Goal: Book appointment/travel/reservation

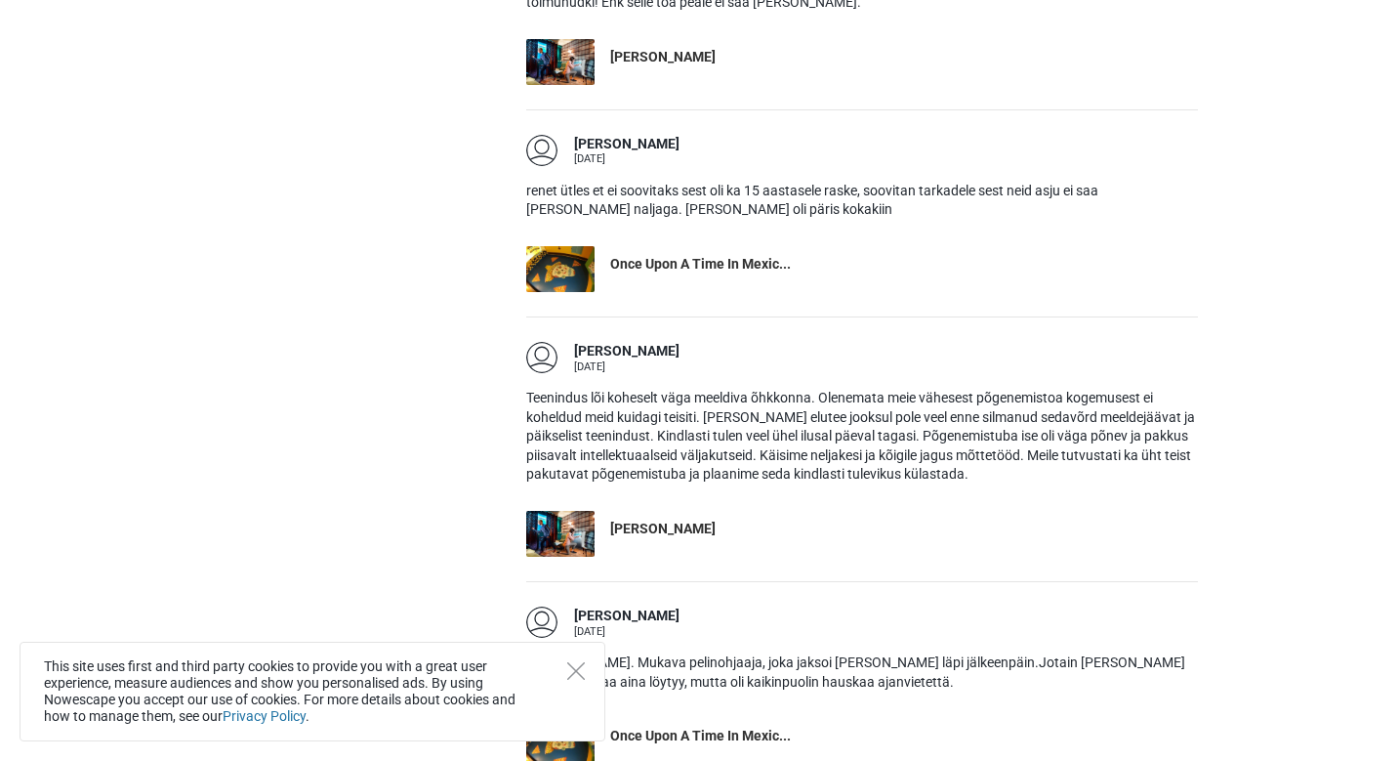
scroll to position [2961, 1]
click at [732, 517] on link "[PERSON_NAME]" at bounding box center [862, 534] width 672 height 46
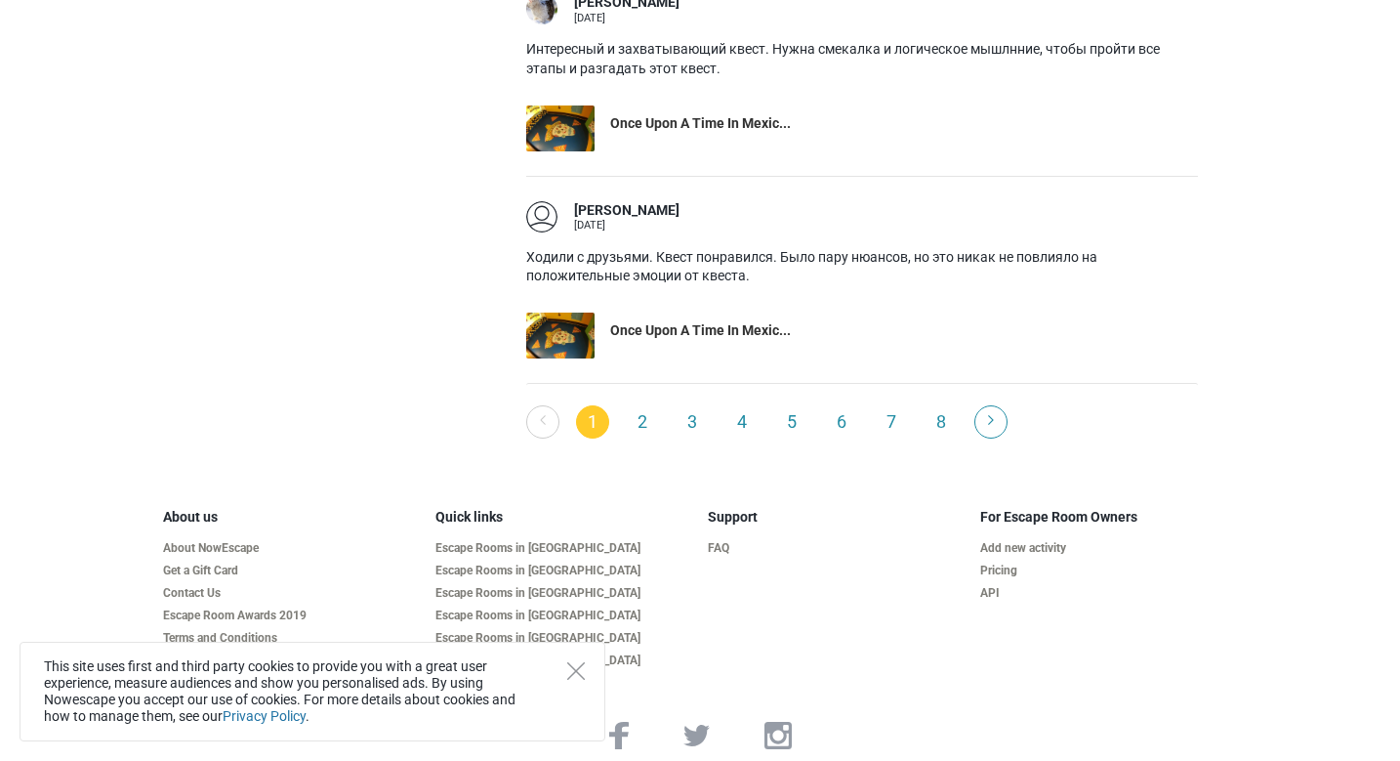
scroll to position [3987, 0]
click at [521, 632] on link "Escape Rooms in [GEOGRAPHIC_DATA]" at bounding box center [563, 639] width 257 height 15
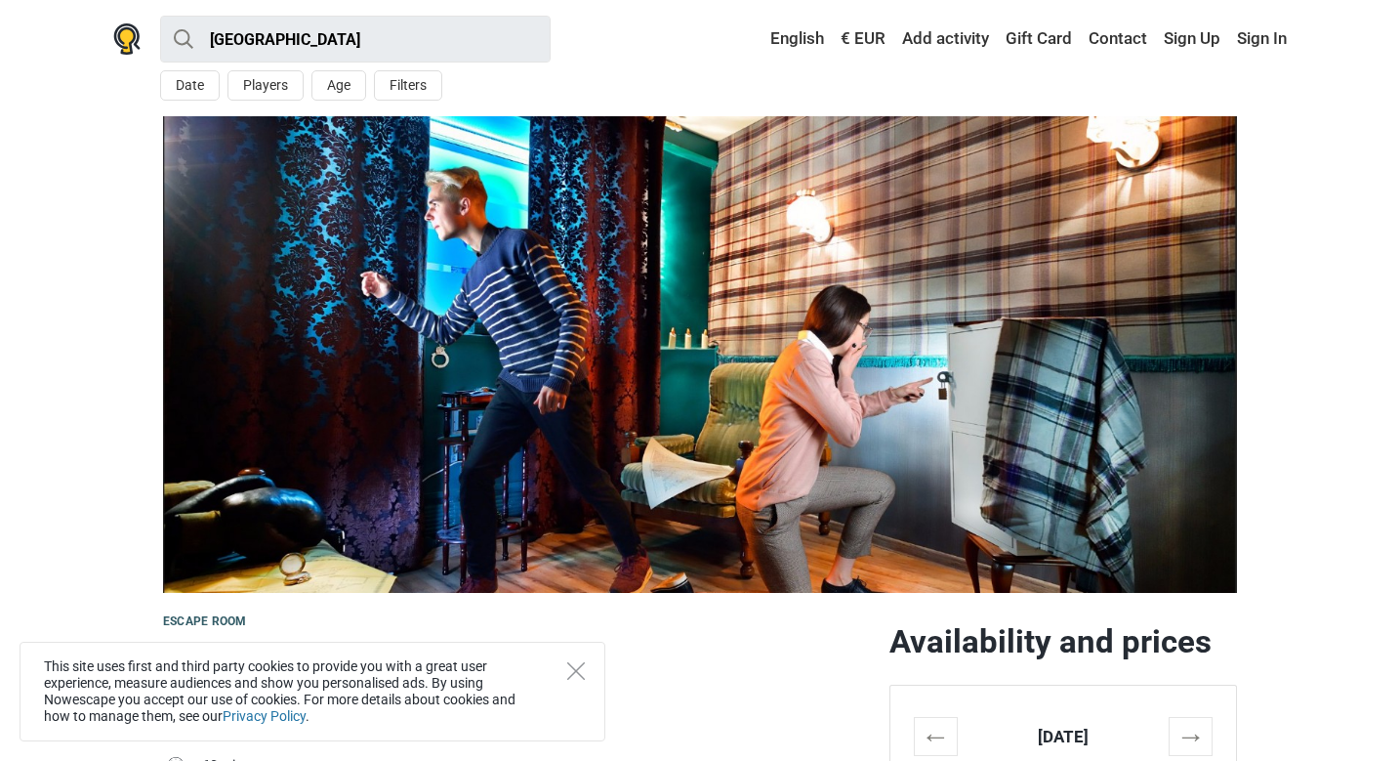
scroll to position [2, 0]
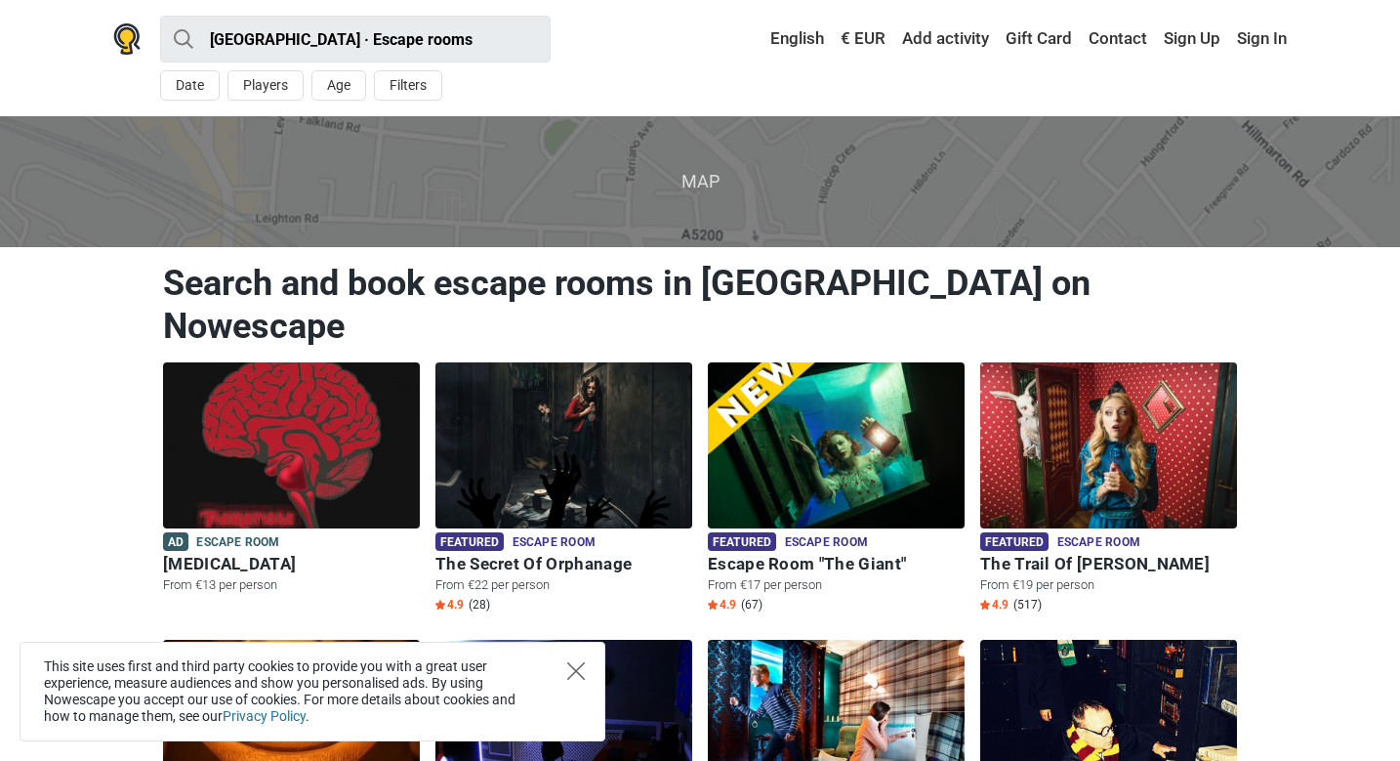
click at [576, 670] on icon "Close" at bounding box center [576, 671] width 18 height 18
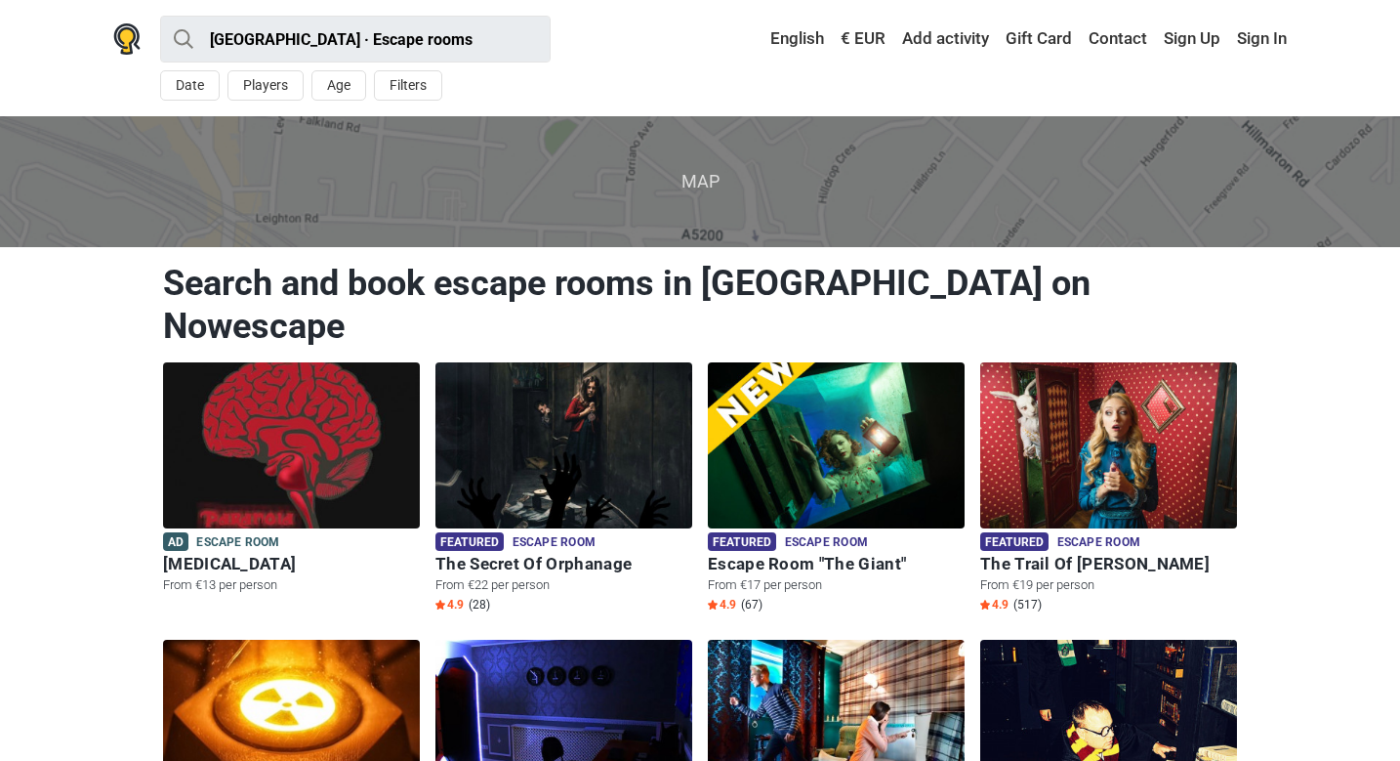
click at [864, 34] on link "€ EUR" at bounding box center [863, 38] width 55 height 35
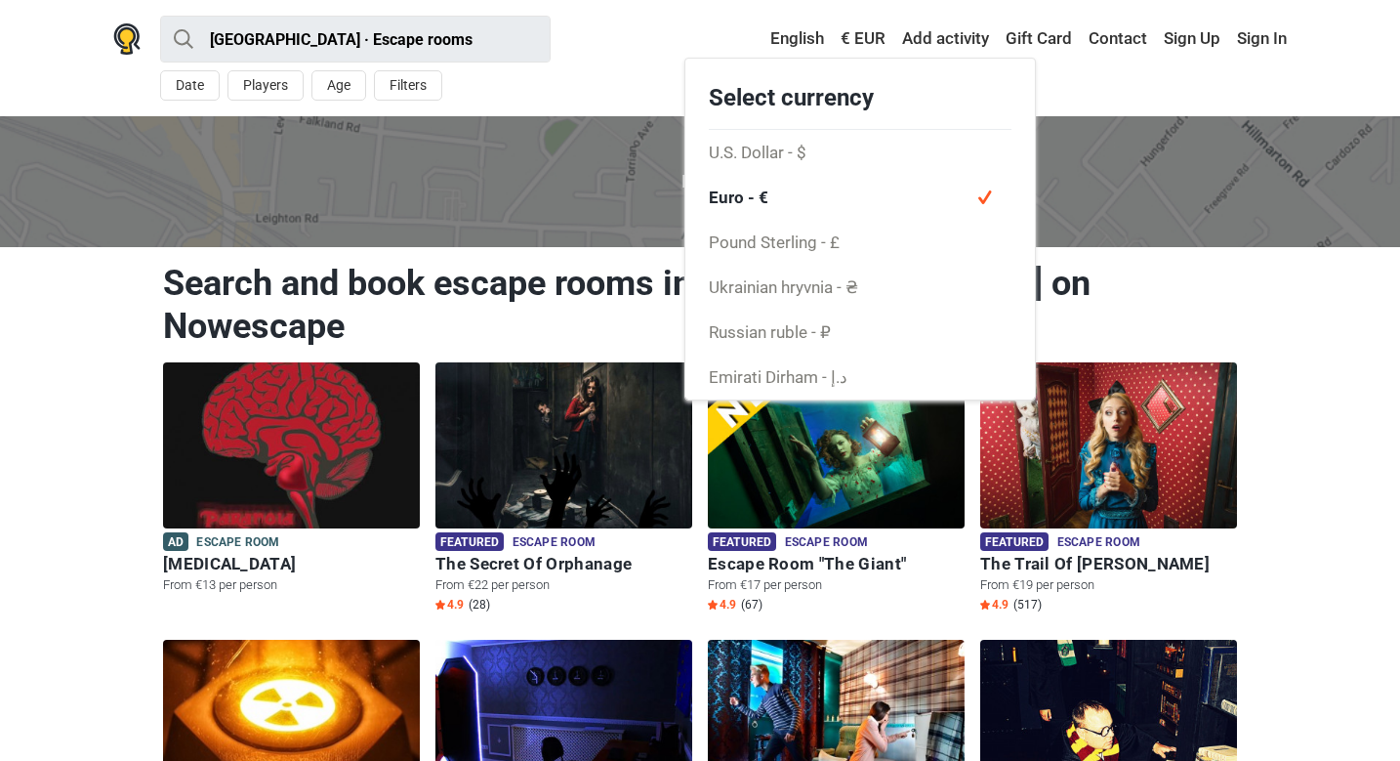
click at [1088, 91] on div "Tallinn · Escape rooms All Escape room Outdoors Experience Action game Kids pla…" at bounding box center [700, 58] width 1220 height 116
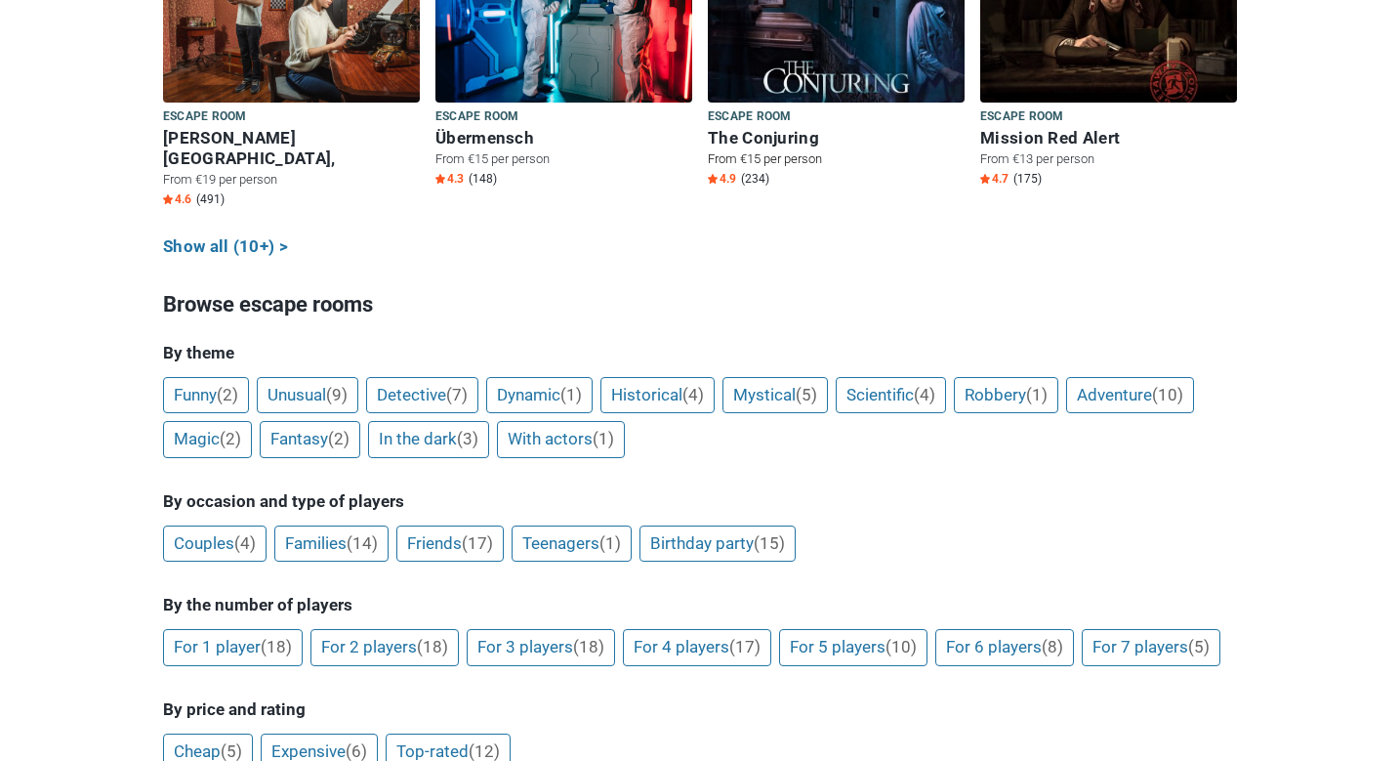
scroll to position [1263, 0]
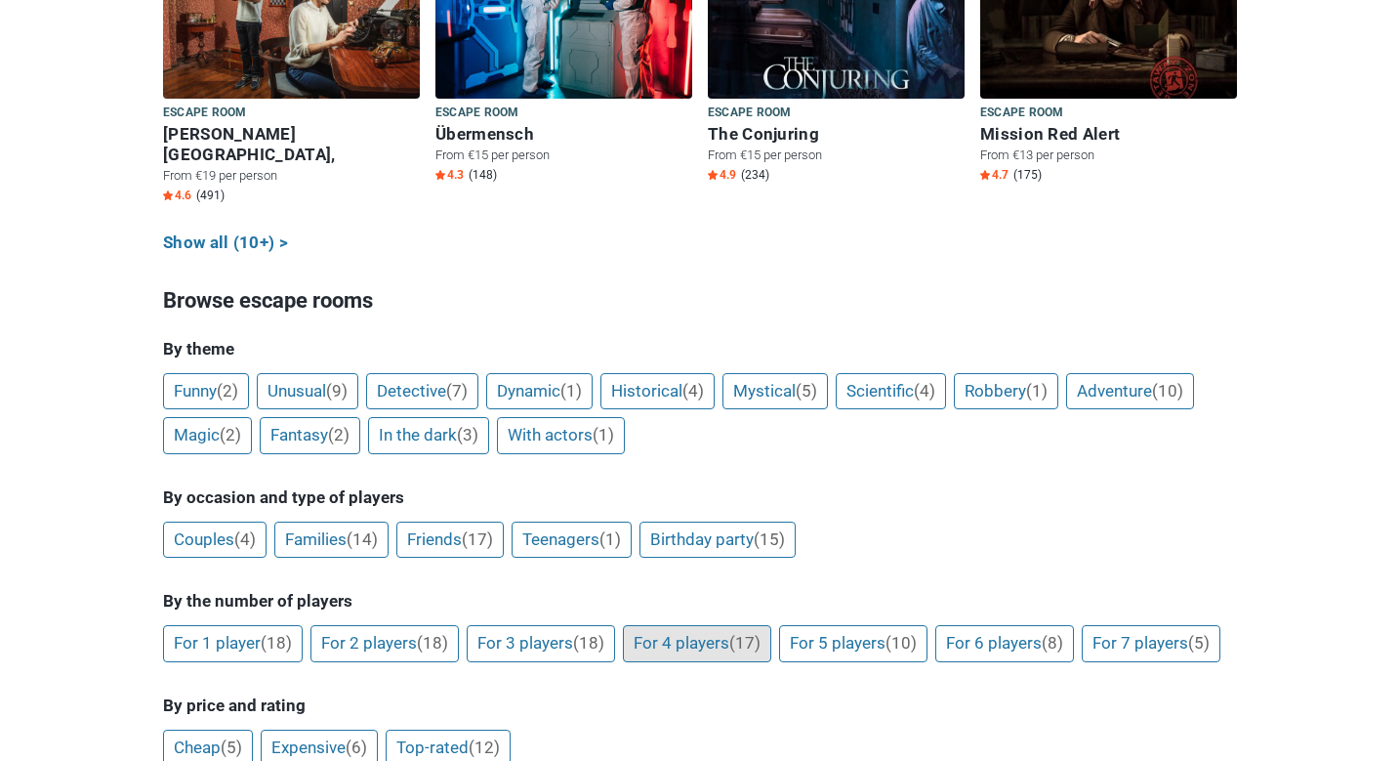
click at [710, 625] on link "For 4 players (17)" at bounding box center [697, 643] width 148 height 37
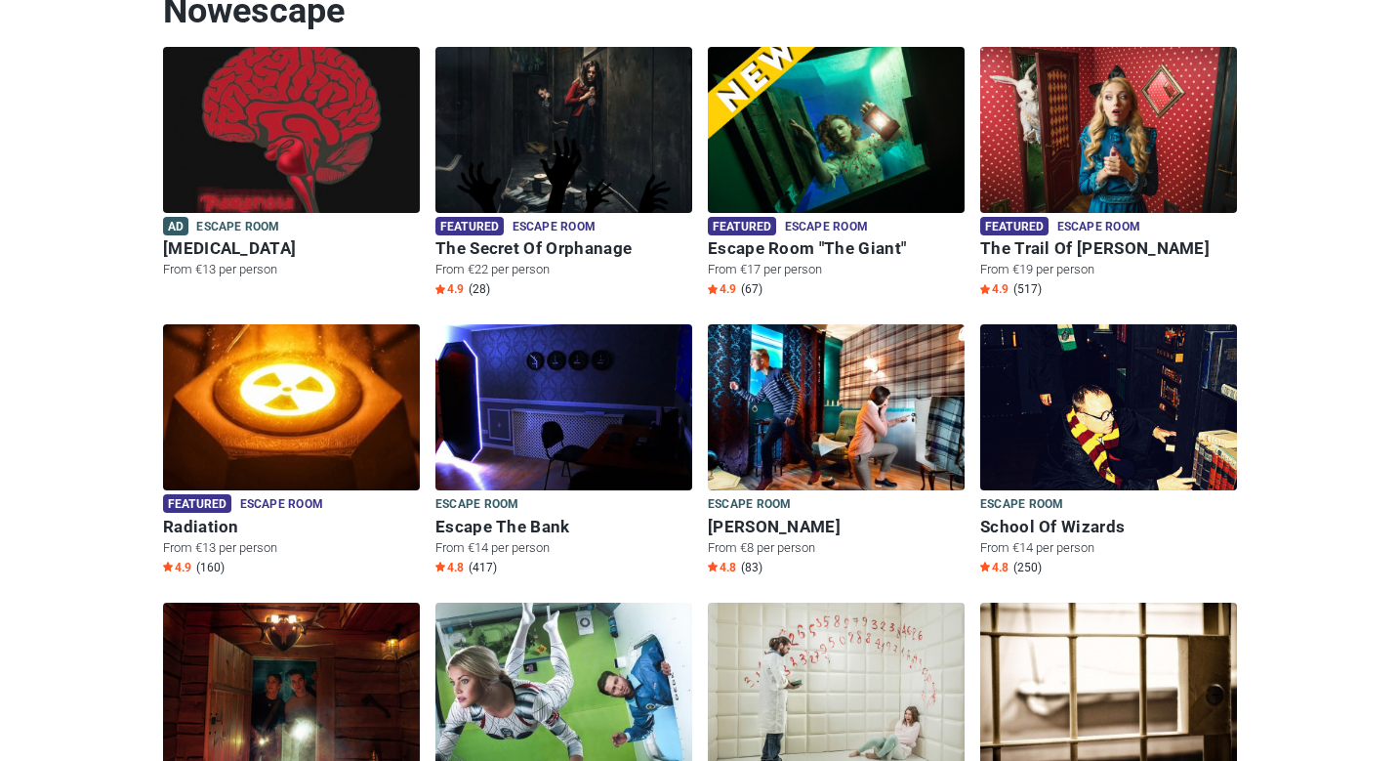
scroll to position [317, 0]
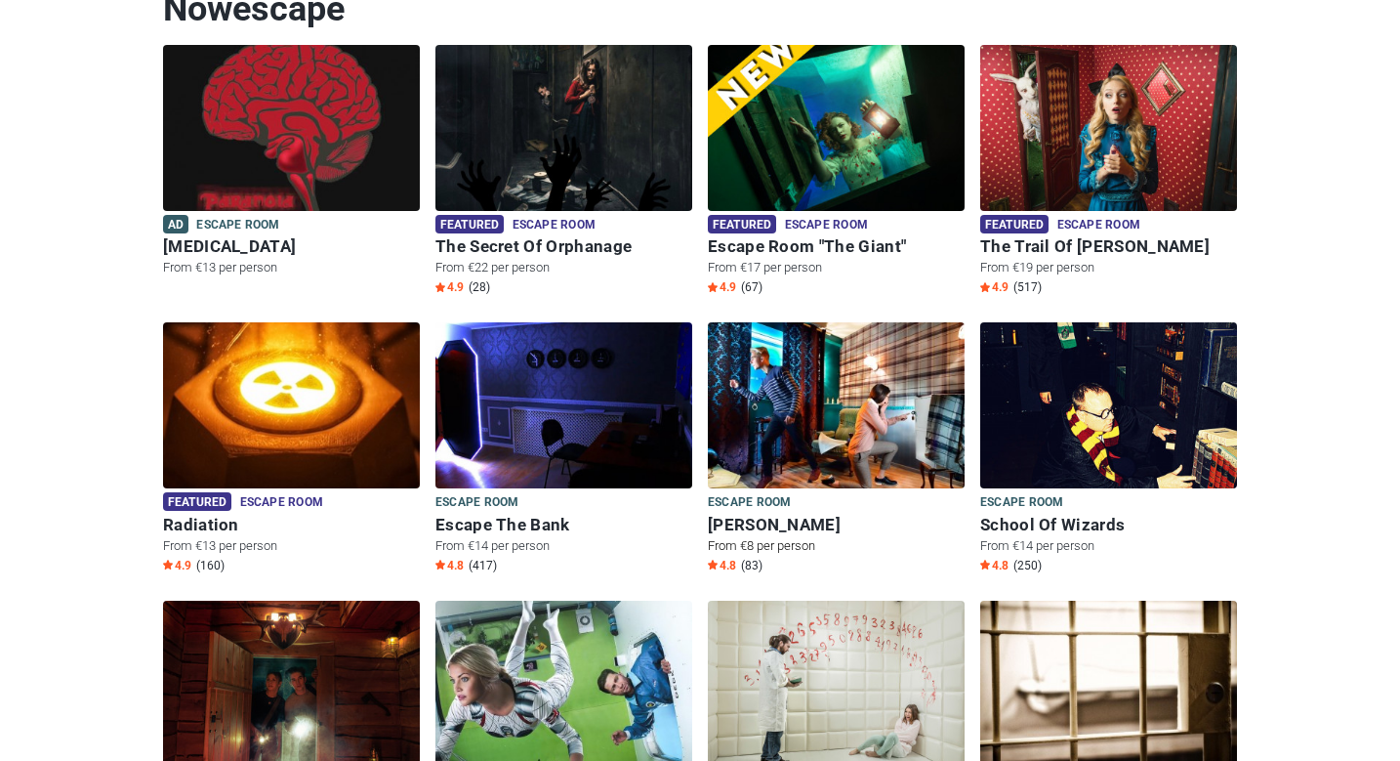
click at [845, 373] on img at bounding box center [836, 405] width 257 height 166
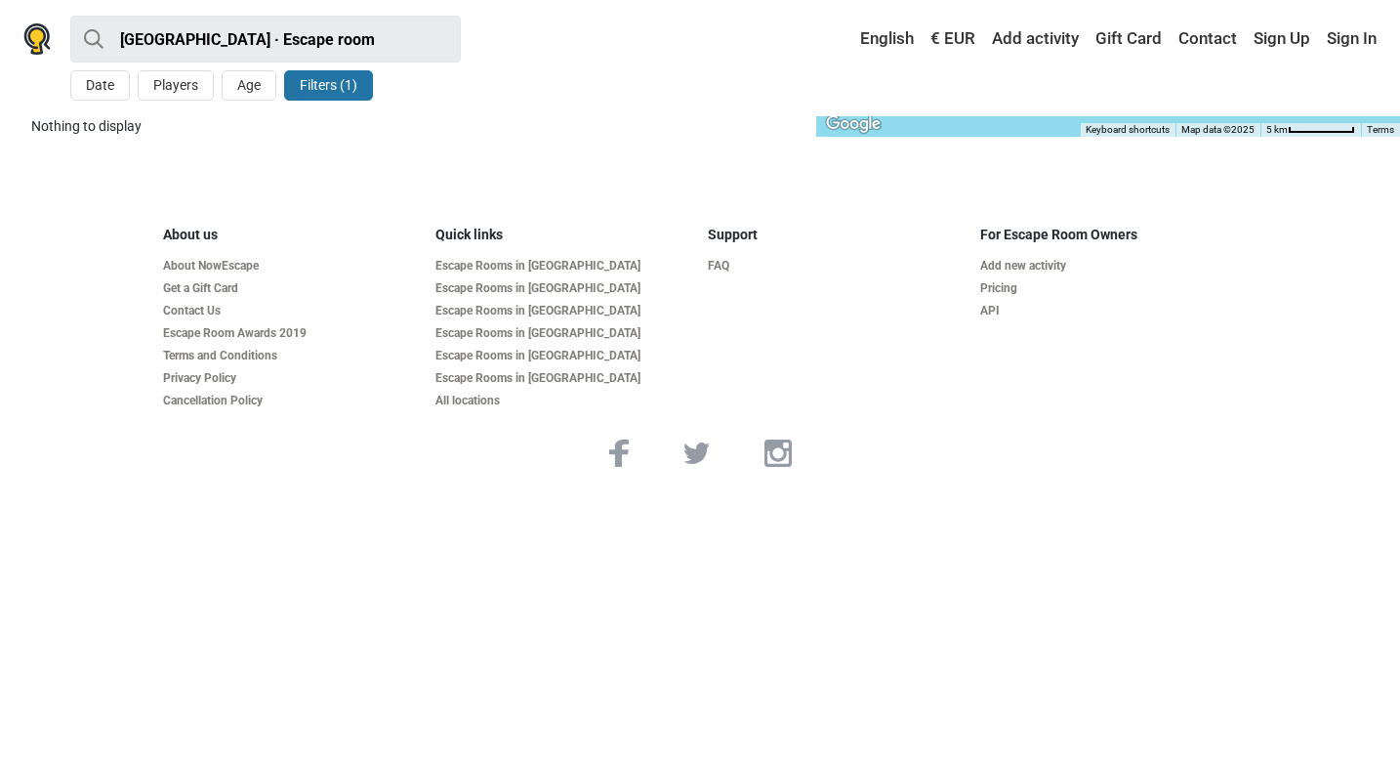
scroll to position [1, -21]
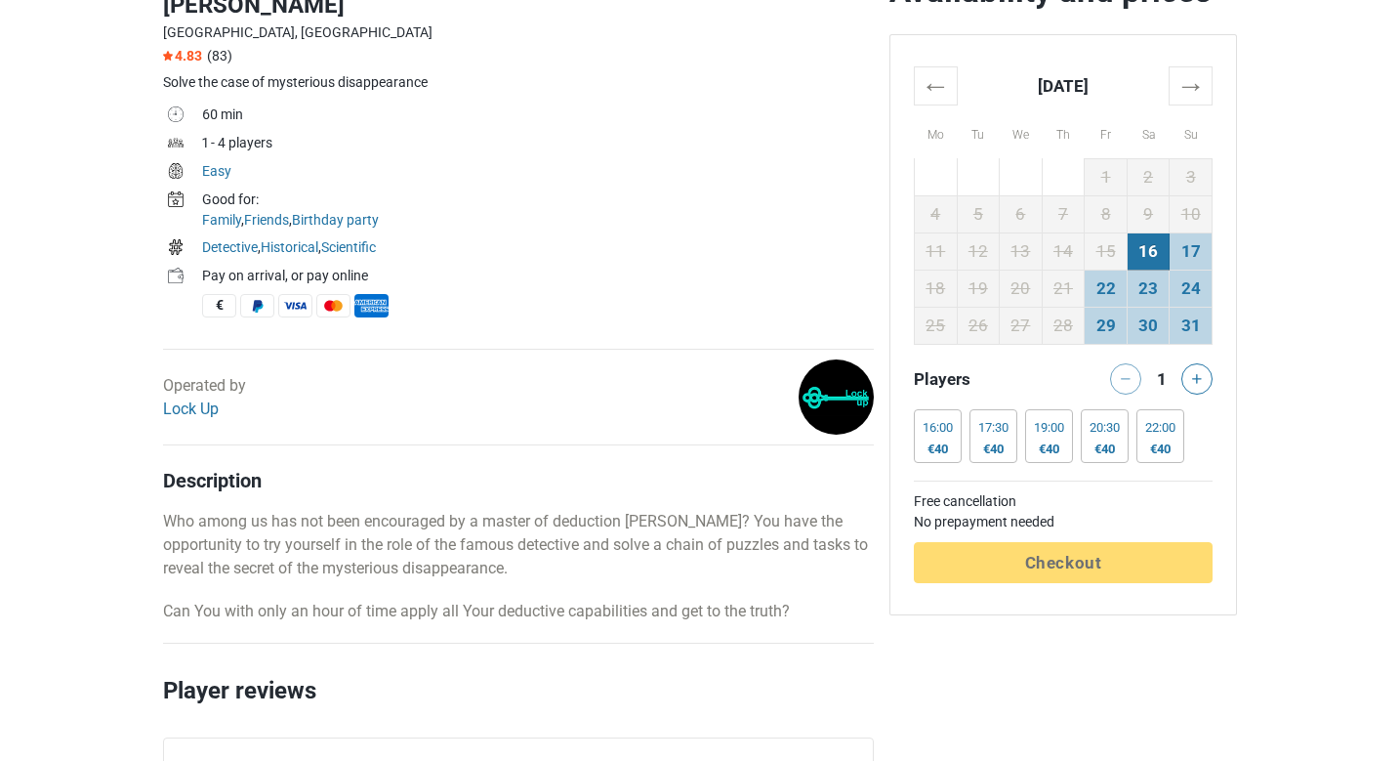
scroll to position [654, 0]
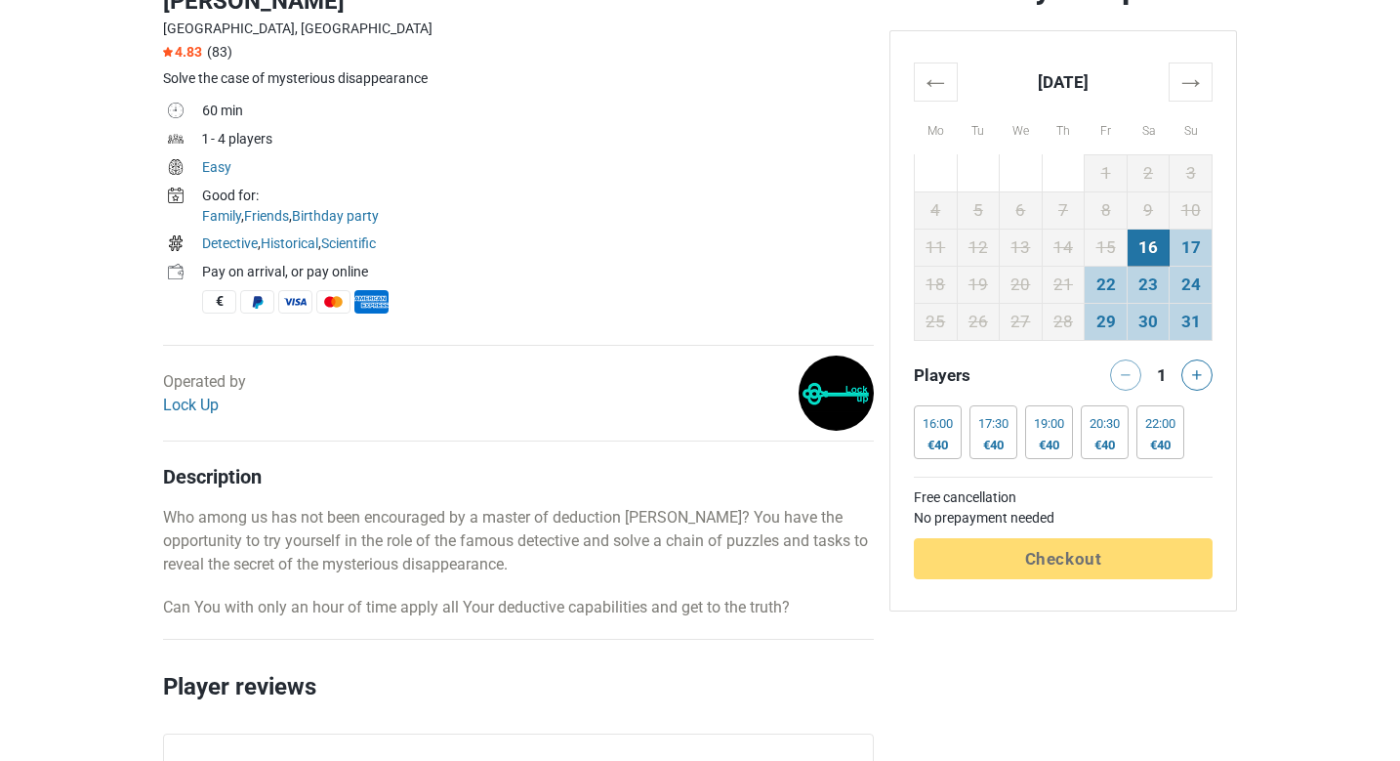
click at [1160, 241] on td "16" at bounding box center [1148, 246] width 43 height 37
click at [1201, 240] on td "17" at bounding box center [1191, 246] width 43 height 37
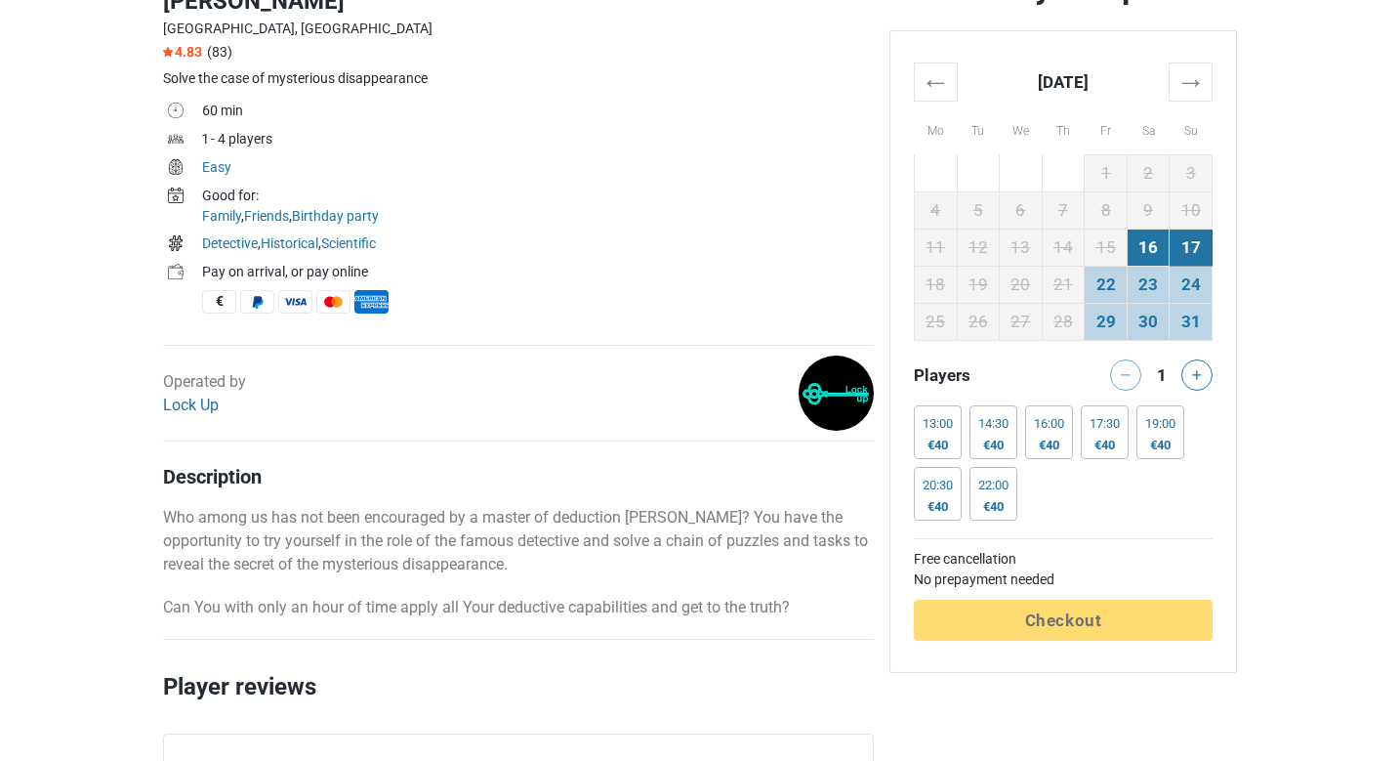
click at [1150, 245] on td "16" at bounding box center [1148, 246] width 43 height 37
